Goal: Transaction & Acquisition: Purchase product/service

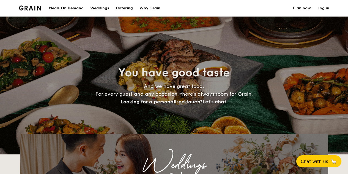
select select
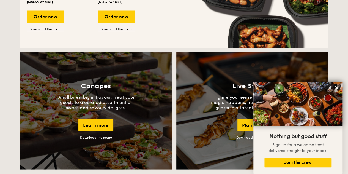
scroll to position [358, 0]
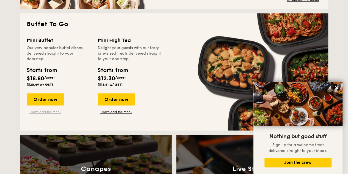
click at [46, 112] on link "Download the menu" at bounding box center [45, 112] width 37 height 4
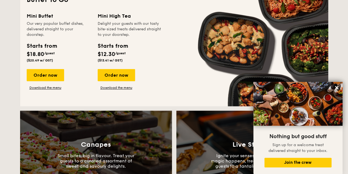
scroll to position [413, 0]
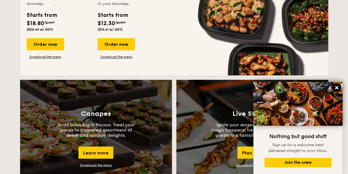
click at [335, 87] on icon at bounding box center [336, 87] width 5 height 5
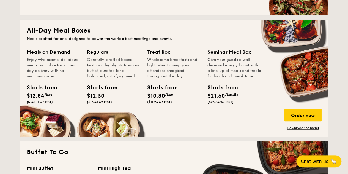
scroll to position [248, 0]
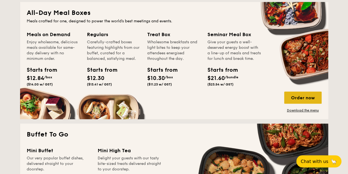
click at [309, 100] on div "Order now" at bounding box center [302, 97] width 37 height 12
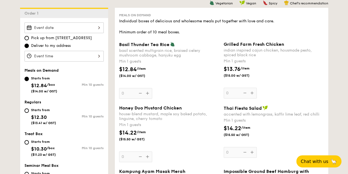
scroll to position [165, 0]
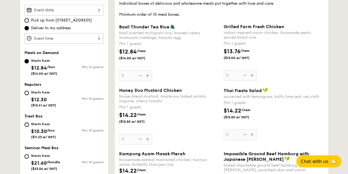
click at [68, 39] on div at bounding box center [63, 38] width 79 height 11
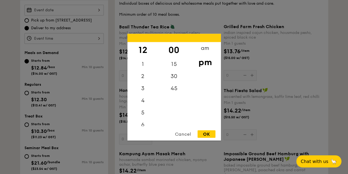
drag, startPoint x: 206, startPoint y: 62, endPoint x: 207, endPoint y: 54, distance: 8.0
click at [207, 54] on div "pm" at bounding box center [205, 62] width 31 height 16
drag, startPoint x: 142, startPoint y: 95, endPoint x: 143, endPoint y: 65, distance: 30.5
click at [143, 65] on div "12 1 2 3 4 5 6 7 8 9 10 11" at bounding box center [142, 84] width 31 height 84
click at [145, 52] on div "12" at bounding box center [142, 50] width 31 height 16
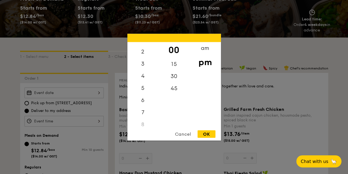
scroll to position [0, 0]
click at [206, 133] on div "OK" at bounding box center [207, 133] width 18 height 7
type input "12:00PM"
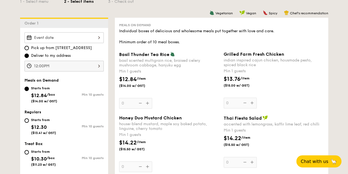
scroll to position [165, 0]
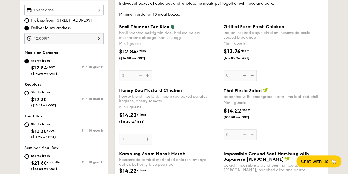
click at [327, 81] on div "Meals on Demand Individual boxes of delicious and wholesome meals put together …" at bounding box center [222, 134] width 214 height 289
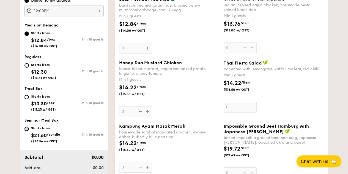
click at [26, 128] on input "Starts from $21.60 /bundle ($23.54 w/ GST) Min 10 guests" at bounding box center [26, 128] width 4 height 4
radio input "true"
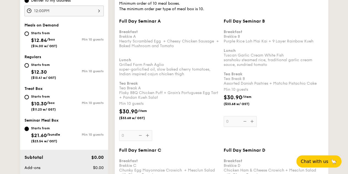
click at [325, 97] on div "$30.90 /item ($33.68 w/ GST)" at bounding box center [273, 102] width 105 height 19
click at [257, 116] on input "0" at bounding box center [240, 121] width 33 height 11
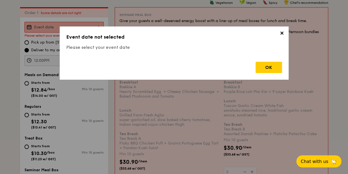
scroll to position [147, 0]
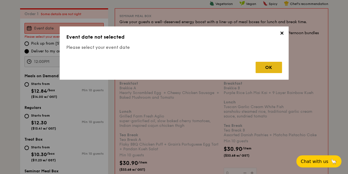
click at [271, 70] on div "OK" at bounding box center [269, 67] width 26 height 11
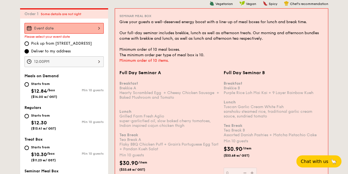
click at [83, 27] on div at bounding box center [63, 28] width 79 height 11
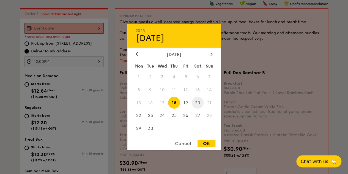
click at [199, 103] on span "20" at bounding box center [198, 103] width 12 height 12
click at [213, 144] on div "OK" at bounding box center [207, 142] width 18 height 7
type input "[DATE]"
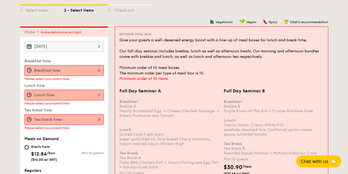
scroll to position [119, 0]
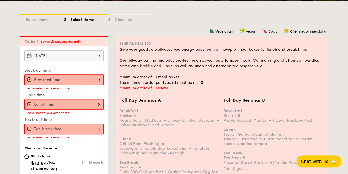
click at [81, 81] on div at bounding box center [63, 79] width 79 height 11
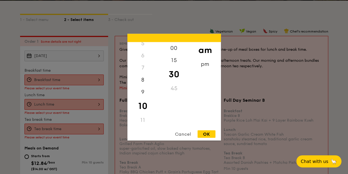
scroll to position [65, 0]
click at [204, 134] on div "OK" at bounding box center [207, 133] width 18 height 7
type input "10:30AM"
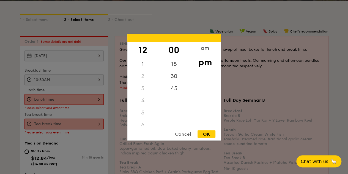
click at [73, 100] on div "12 1 2 3 4 5 6 7 8 9 10 11 00 15 30 45 am pm Cancel OK" at bounding box center [63, 99] width 79 height 11
click at [204, 135] on div "OK" at bounding box center [207, 133] width 18 height 7
type input "12:00PM"
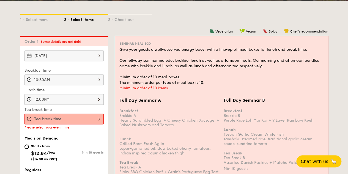
click at [79, 119] on div at bounding box center [63, 118] width 79 height 11
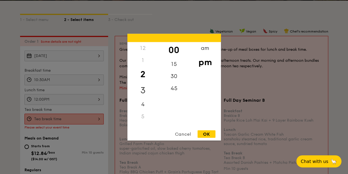
click at [144, 91] on div "3" at bounding box center [142, 90] width 31 height 16
click at [173, 73] on div "30" at bounding box center [173, 78] width 31 height 16
click at [204, 132] on div "OK" at bounding box center [207, 133] width 18 height 7
type input "3:30PM"
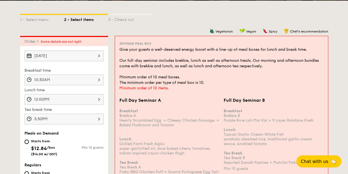
click at [46, 95] on div "12:00PM" at bounding box center [63, 99] width 79 height 11
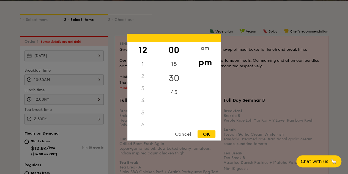
click at [169, 77] on div "30" at bounding box center [173, 78] width 31 height 16
click at [202, 134] on div "OK" at bounding box center [207, 133] width 18 height 7
type input "12:30PM"
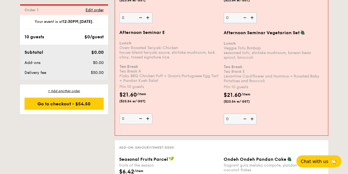
scroll to position [1082, 0]
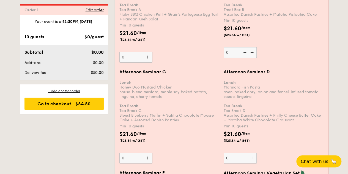
scroll to position [972, 0]
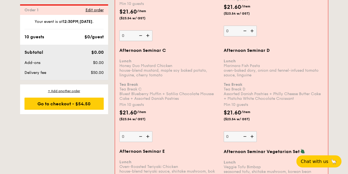
click at [146, 131] on img at bounding box center [148, 136] width 8 height 10
click at [146, 131] on input "0" at bounding box center [135, 136] width 33 height 11
type input "10"
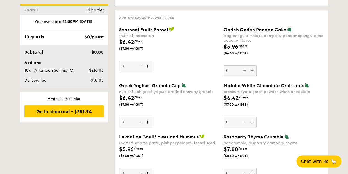
scroll to position [1242, 0]
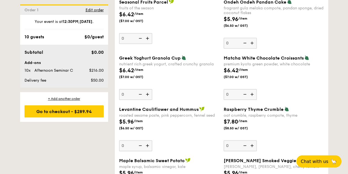
click at [145, 89] on img at bounding box center [148, 94] width 8 height 10
click at [145, 89] on input "0" at bounding box center [135, 94] width 33 height 11
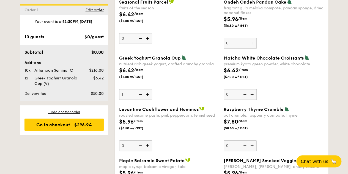
click at [139, 89] on img at bounding box center [140, 94] width 8 height 10
click at [139, 89] on input "1" at bounding box center [135, 94] width 33 height 11
type input "0"
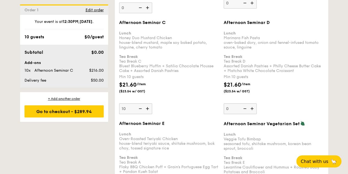
scroll to position [994, 0]
click at [147, 103] on img at bounding box center [148, 108] width 8 height 10
click at [147, 103] on input "10" at bounding box center [135, 108] width 33 height 11
type input "11"
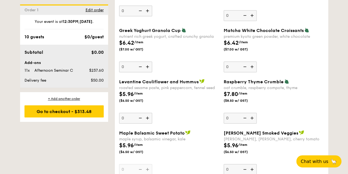
scroll to position [1006, 0]
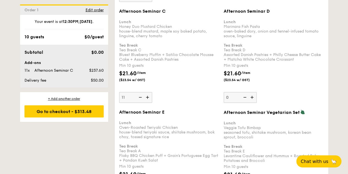
click at [60, 158] on div "1 - Select menu 2 - Select items 3 - Check out Order 1 [DATE] Lunch time 12:30P…" at bounding box center [174, 45] width 317 height 1863
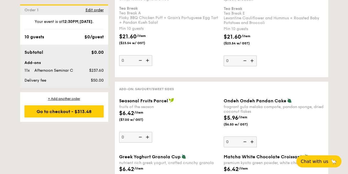
scroll to position [1198, 0]
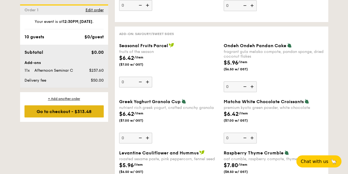
click at [59, 112] on div "Go to checkout - $313.48" at bounding box center [63, 111] width 79 height 12
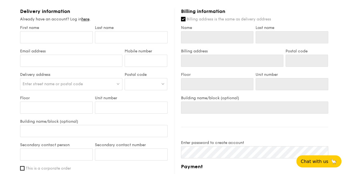
scroll to position [240, 0]
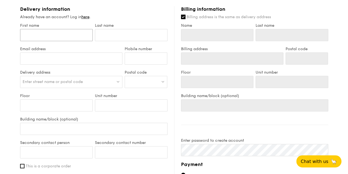
click at [46, 35] on input "First name" at bounding box center [56, 35] width 73 height 12
type input "C"
type input "Ch"
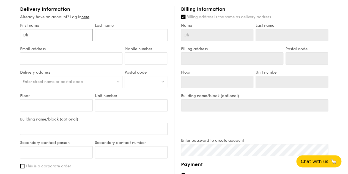
type input "Che"
type input "[PERSON_NAME]"
type input "Chery"
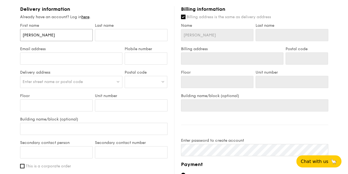
type input "Chery"
type input "[PERSON_NAME]"
click at [108, 38] on input "text" at bounding box center [131, 35] width 73 height 12
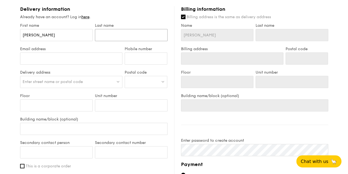
type input "T"
type input "TS"
type input "TSe"
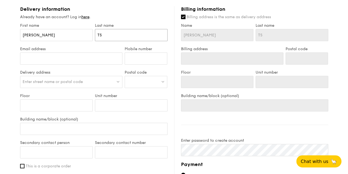
type input "TSe"
type input "TSen"
type input "[PERSON_NAME]"
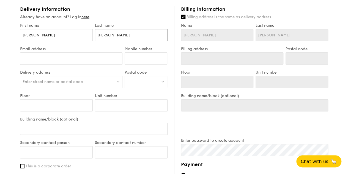
type input "TSen"
type input "TSe"
type input "TS"
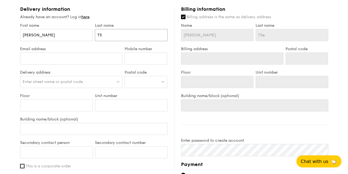
type input "TS"
type input "T"
type input "Ts"
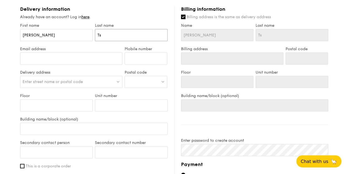
type input "Tse"
type input "Tsen"
type input "[PERSON_NAME]"
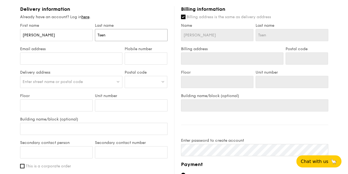
type input "[PERSON_NAME]"
click at [91, 58] on input "Email address" at bounding box center [71, 58] width 103 height 12
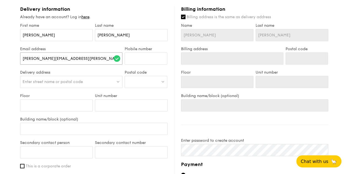
type input "[PERSON_NAME][EMAIL_ADDRESS][PERSON_NAME][PERSON_NAME][DOMAIN_NAME]"
click at [141, 56] on input "Mobile number" at bounding box center [146, 58] width 43 height 12
type input "96818100"
click at [115, 80] on div "Enter street name or postal code" at bounding box center [71, 82] width 103 height 12
click at [73, 102] on input "Floor" at bounding box center [56, 105] width 73 height 12
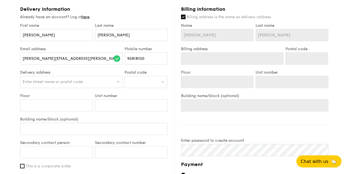
click at [71, 83] on span "Enter street name or postal code" at bounding box center [53, 81] width 60 height 5
drag, startPoint x: 84, startPoint y: 81, endPoint x: 70, endPoint y: 82, distance: 13.8
click at [70, 82] on input "Landbay Condominium S(468702)" at bounding box center [71, 82] width 102 height 12
type input "Landbay Condominium S()"
click at [135, 83] on div at bounding box center [146, 82] width 43 height 12
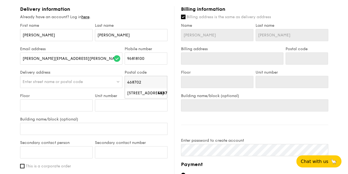
type input "468702"
click at [93, 80] on div "Enter street name or postal code" at bounding box center [71, 82] width 103 height 12
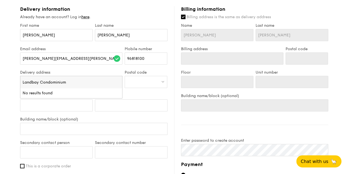
type input "Landbay Condominium"
click at [160, 80] on div at bounding box center [146, 82] width 43 height 12
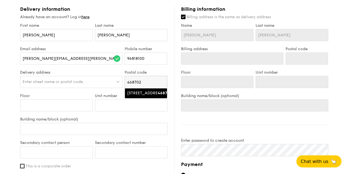
click at [156, 93] on div "468702" at bounding box center [159, 93] width 9 height 6
type input "[STREET_ADDRESS]"
type input "468702"
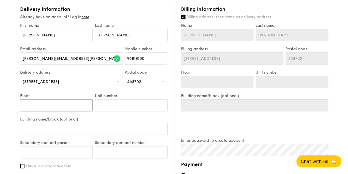
click at [78, 108] on input "Floor" at bounding box center [56, 105] width 73 height 12
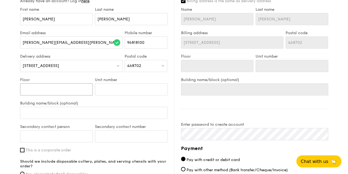
scroll to position [268, 0]
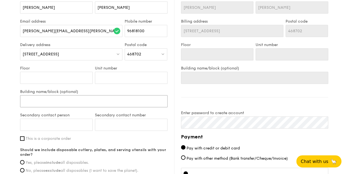
click at [81, 101] on input "Building name/block (optional)" at bounding box center [93, 101] width 147 height 12
click at [53, 79] on input "Floor" at bounding box center [56, 78] width 73 height 12
type input "F"
type input "Fu"
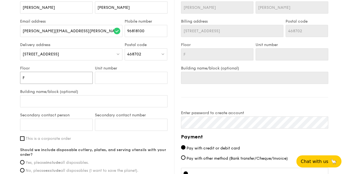
type input "Fu"
type input "Fun"
type input "Func"
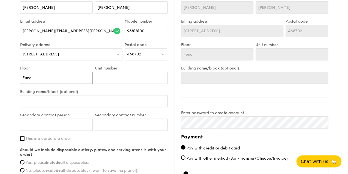
type input "Funct"
type input "Functu"
type input "Functuo"
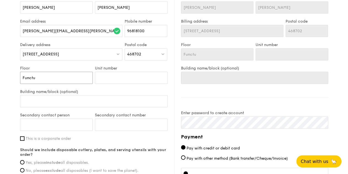
type input "Functuo"
type input "Functu"
type input "Funct"
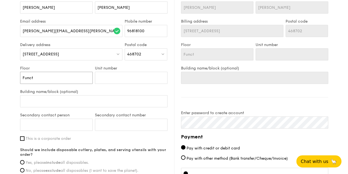
type input "Functi"
type input "Functio"
type input "Function"
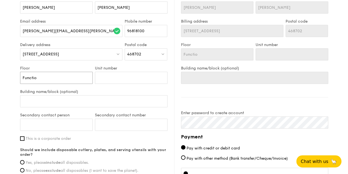
type input "Function"
type input "Function R"
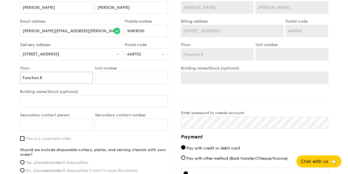
type input "Function Ro"
type input "Function Roo"
type input "Function Room"
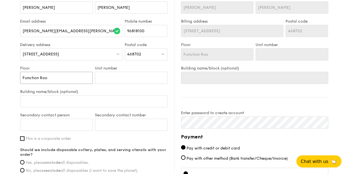
type input "Function Room"
click at [42, 101] on input "Building name/block (optional)" at bounding box center [93, 101] width 147 height 12
click at [71, 100] on input "Building name/block (optional)" at bounding box center [93, 101] width 147 height 12
type input "L"
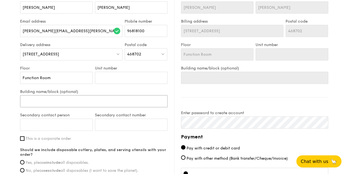
type input "L"
type input "La"
type input "Lan"
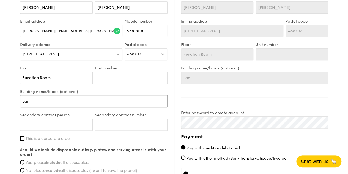
type input "Land"
type input "Landb"
type input "Landba"
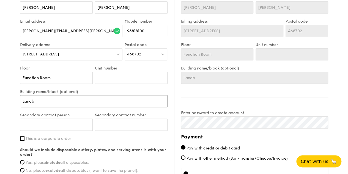
type input "Landba"
type input "Landbay"
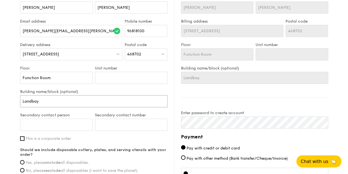
type input "Landbay C"
type input "Landbay Co"
type input "Landbay Con"
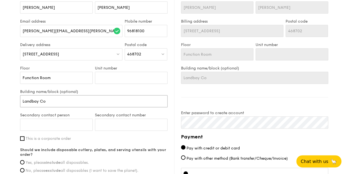
type input "Landbay Con"
type input "Landbay Cond"
type input "Landbay Condo"
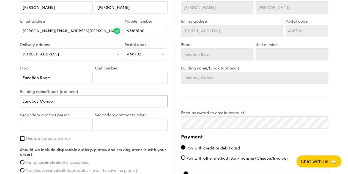
type input "Landbay Condo"
type input "Landbay Condom"
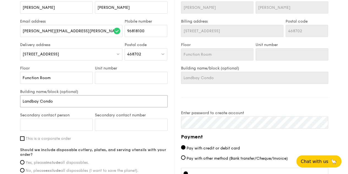
type input "Landbay Condom"
type input "Landbay Condomi"
type input "Landbay Condomin"
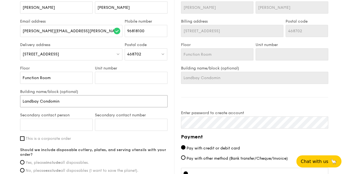
type input "Landbay Condomini"
type input "Landbay Condominiu"
type input "Landbay Condominium"
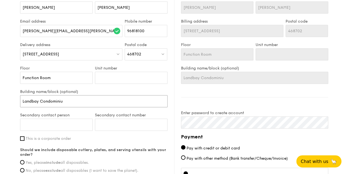
type input "Landbay Condominium"
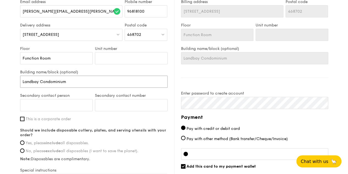
scroll to position [295, 0]
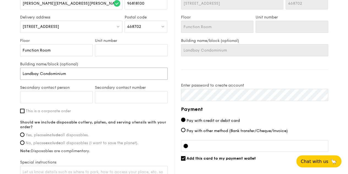
type input "Landbay Condominium"
click at [75, 96] on input "Secondary contact person" at bounding box center [56, 97] width 73 height 12
type input "[PERSON_NAME]"
click at [120, 95] on input "Secondary contact number" at bounding box center [131, 97] width 73 height 12
click at [100, 117] on div "First name [PERSON_NAME] Last name [PERSON_NAME] Email address [PERSON_NAME][EM…" at bounding box center [93, 76] width 147 height 217
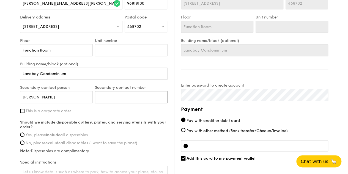
click at [117, 94] on input "Secondary contact number" at bounding box center [131, 97] width 73 height 12
paste input "6597403306"
click at [104, 96] on input "6597403306" at bounding box center [131, 97] width 73 height 12
type input "97403306"
click at [106, 105] on div "Secondary contact number 97403306" at bounding box center [131, 96] width 75 height 23
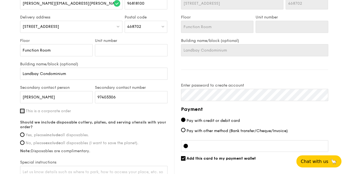
click at [23, 109] on input "This is a corporate order" at bounding box center [22, 110] width 4 height 4
checkbox input "true"
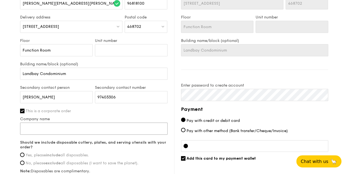
click at [78, 130] on input "Company name" at bounding box center [93, 128] width 147 height 12
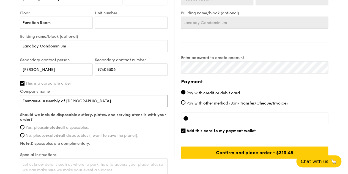
scroll to position [351, 0]
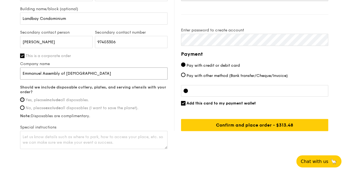
type input "Emmanuel Assembly of [DEMOGRAPHIC_DATA]"
click at [22, 99] on input "Yes, please include all disposables." at bounding box center [22, 99] width 4 height 4
radio input "true"
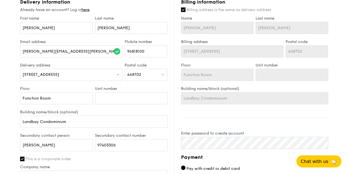
scroll to position [193, 0]
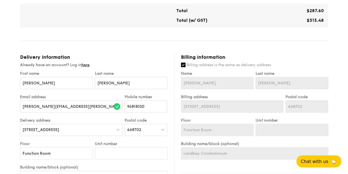
click at [184, 65] on input "Billing address is the same as delivery address" at bounding box center [183, 64] width 4 height 4
checkbox input "false"
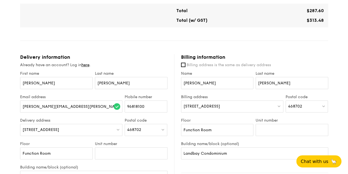
click at [218, 105] on div "[STREET_ADDRESS]" at bounding box center [232, 106] width 102 height 12
type input "15"
